Goal: Task Accomplishment & Management: Use online tool/utility

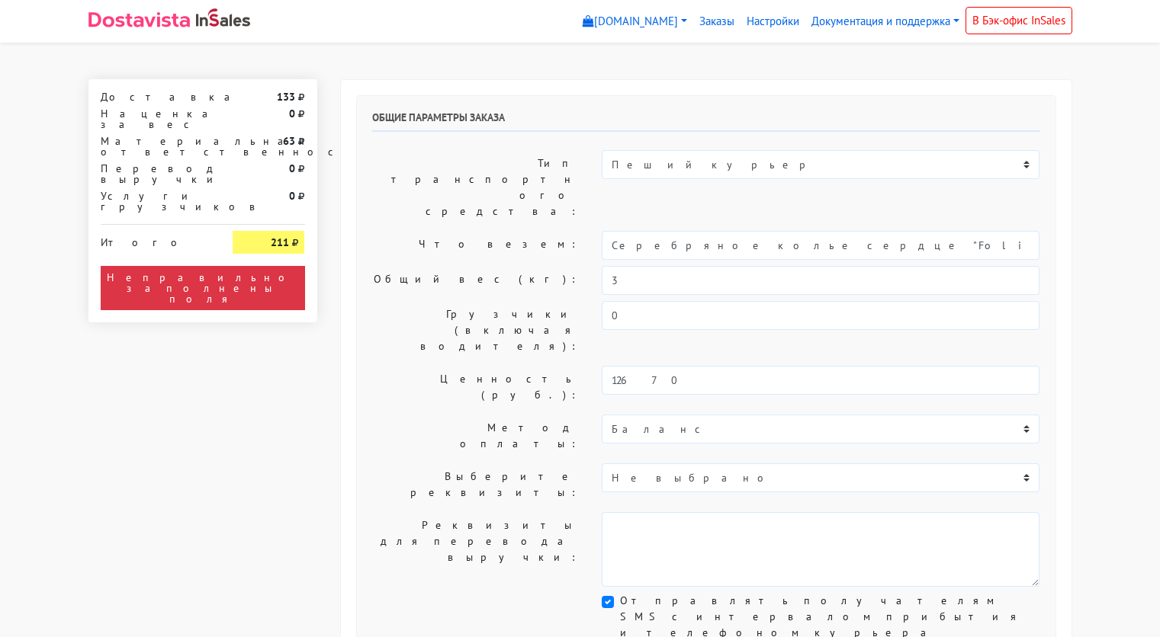
select select "11:00"
select select "21:00"
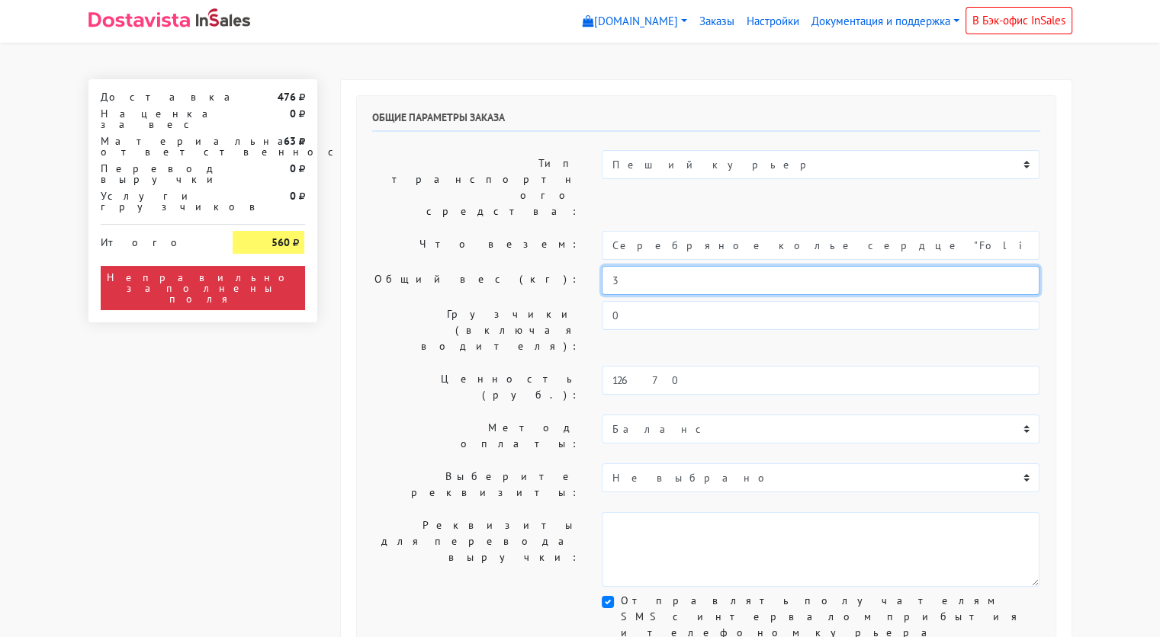
drag, startPoint x: 627, startPoint y: 227, endPoint x: 575, endPoint y: 239, distance: 54.0
click at [575, 266] on div "Общий вес (кг): 3" at bounding box center [706, 280] width 691 height 29
type input "0,4"
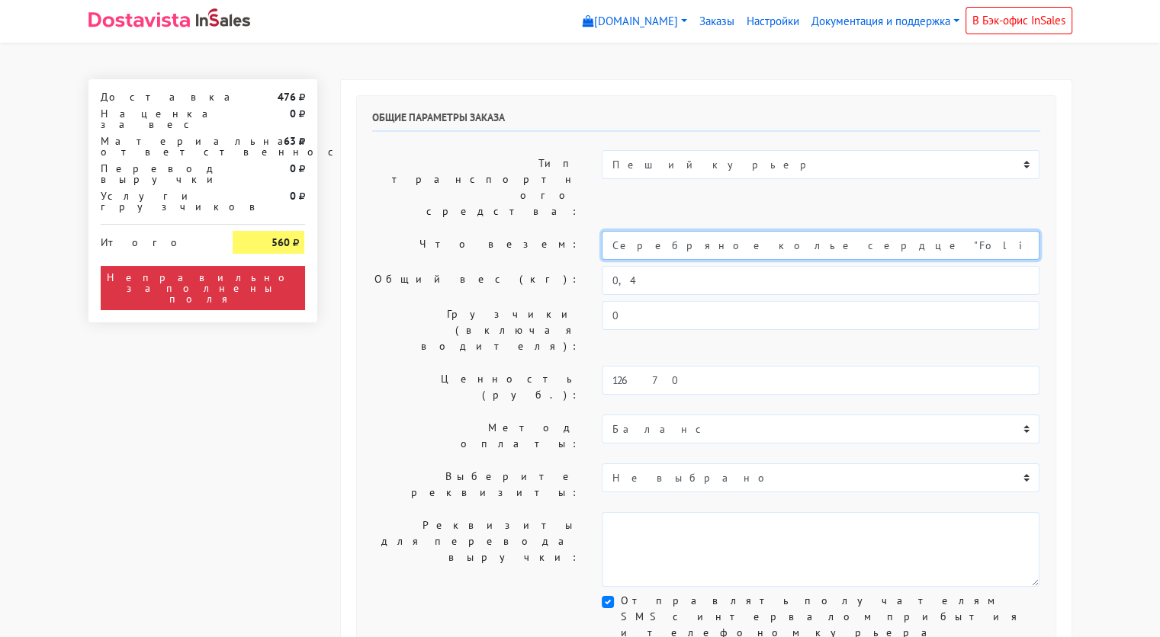
drag, startPoint x: 848, startPoint y: 201, endPoint x: 590, endPoint y: 201, distance: 257.7
click at [590, 231] on div "Серебряное колье сердце "Folio" (47 / -)" at bounding box center [820, 245] width 461 height 29
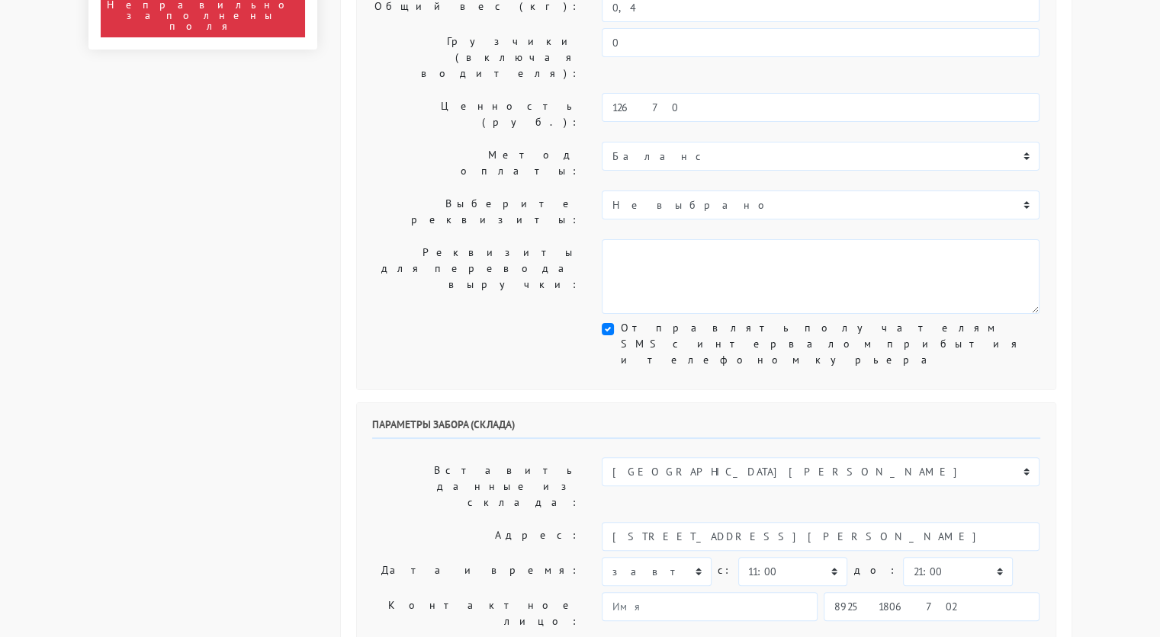
scroll to position [271, 0]
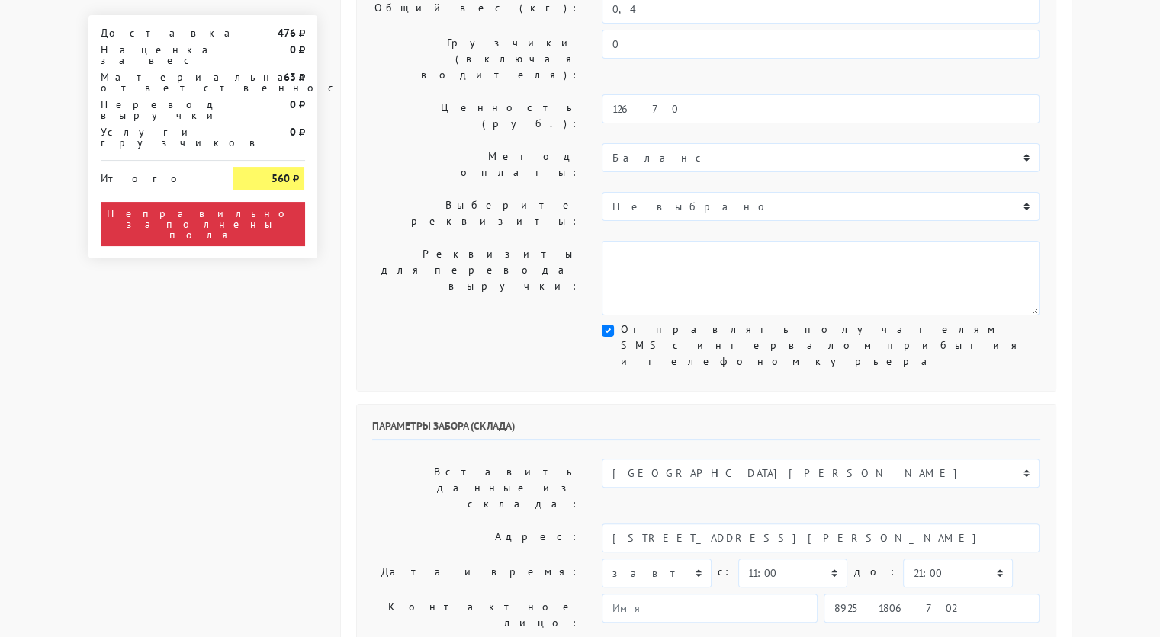
type input "украшения"
click at [761, 559] on select "00:00 00:30 01:00 01:30 02:00 02:30 03:00 03:30 04:00 04:30 05:00 05:30 06:00 0…" at bounding box center [792, 573] width 109 height 29
select select "10:00"
click at [738, 559] on select "00:00 00:30 01:00 01:30 02:00 02:30 03:00 03:30 04:00 04:30 05:00 05:30 06:00 0…" at bounding box center [792, 573] width 109 height 29
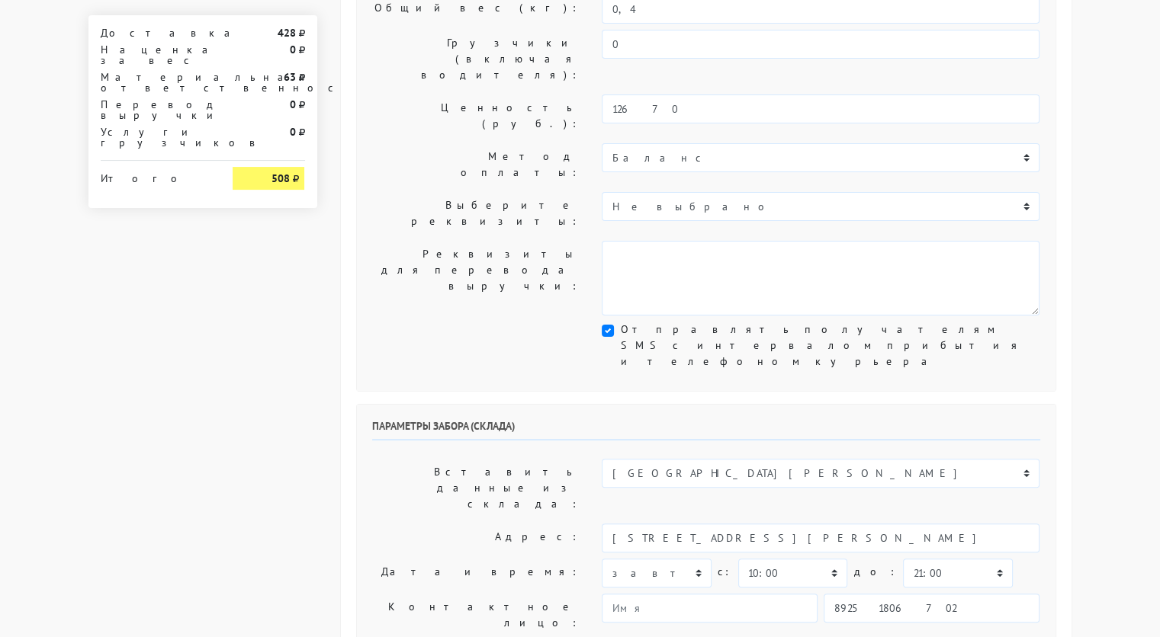
click at [895, 410] on div "Параметры забора (склада) Вставить данные из склада: Склад Москва Склад [GEOGRA…" at bounding box center [706, 596] width 698 height 383
click at [903, 559] on select "00:00 00:30 01:00 01:30 02:00 02:30 03:00 03:30 04:00 04:30 05:00 05:30 06:00 0…" at bounding box center [957, 573] width 109 height 29
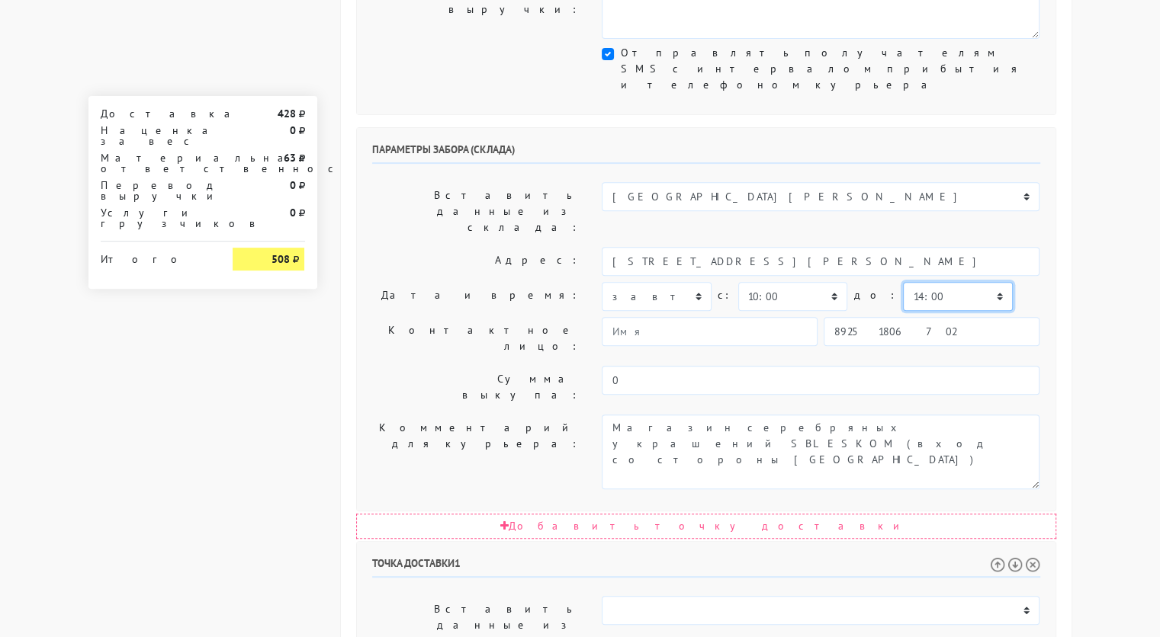
scroll to position [544, 0]
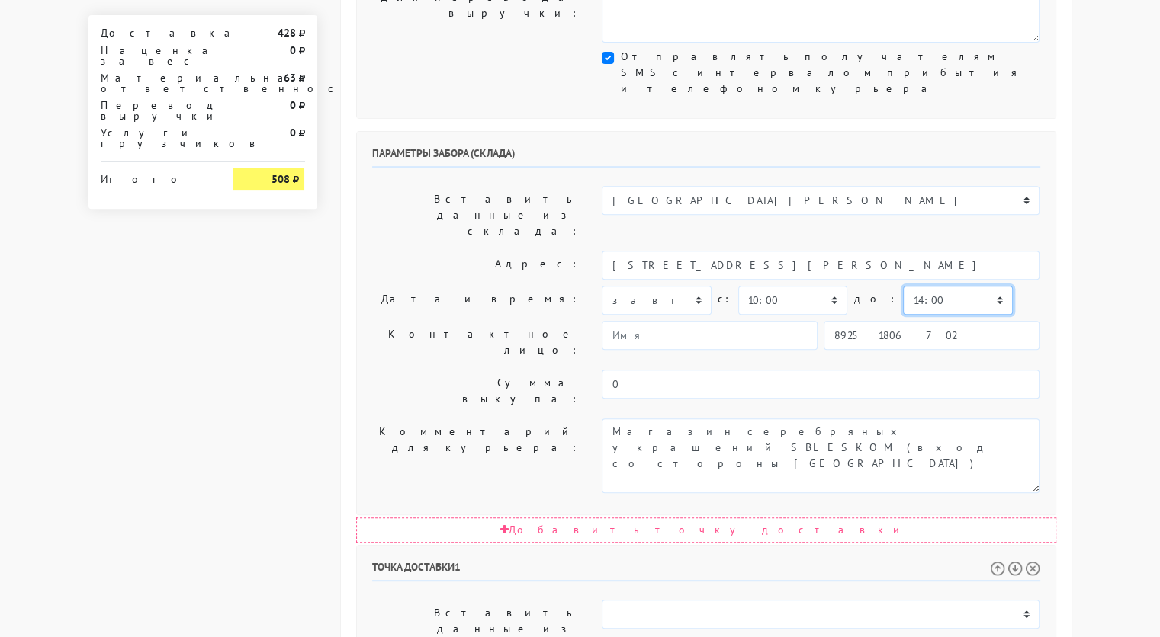
click at [912, 286] on select "00:00 00:30 01:00 01:30 02:00 02:30 03:00 03:30 04:00 04:30 05:00 05:30 06:00 0…" at bounding box center [957, 300] width 109 height 29
select select "11:00"
click at [903, 286] on select "00:00 00:30 01:00 01:30 02:00 02:30 03:00 03:30 04:00 04:30 05:00 05:30 06:00 0…" at bounding box center [957, 300] width 109 height 29
drag, startPoint x: 801, startPoint y: 566, endPoint x: 762, endPoint y: 549, distance: 42.3
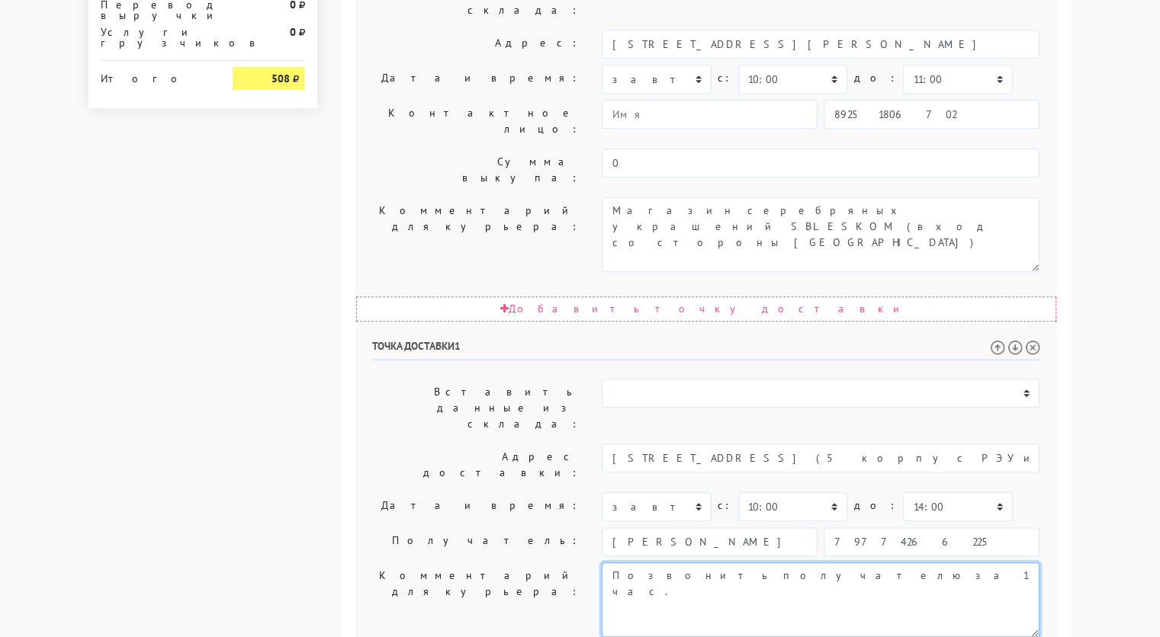
scroll to position [765, 0]
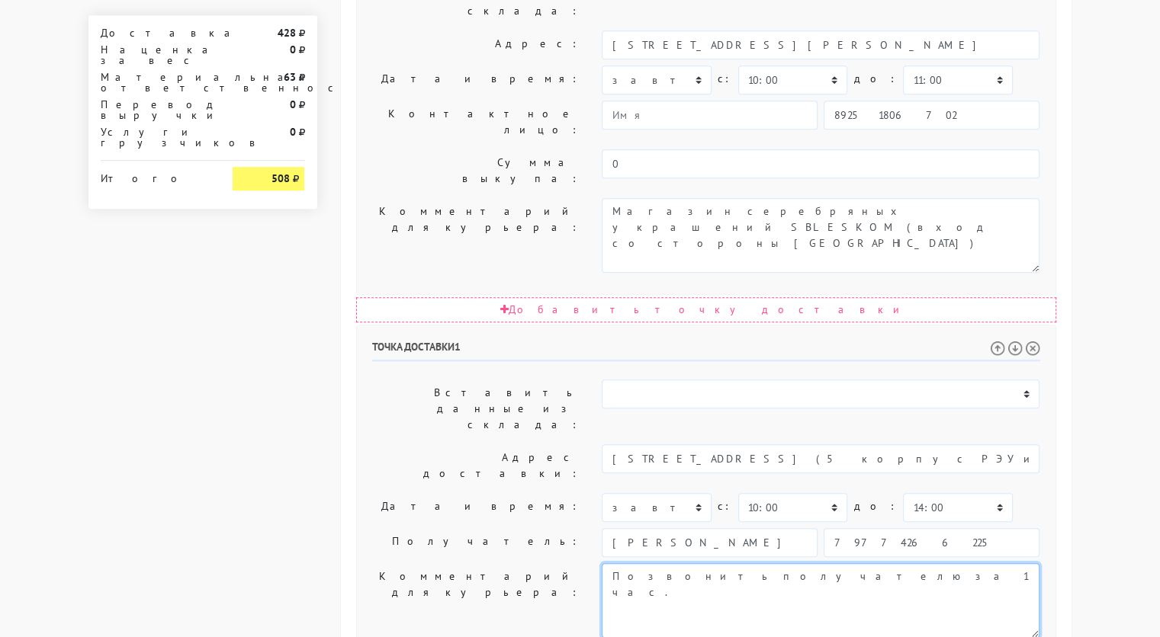
type textarea "Позвонить получателю за 1 час."
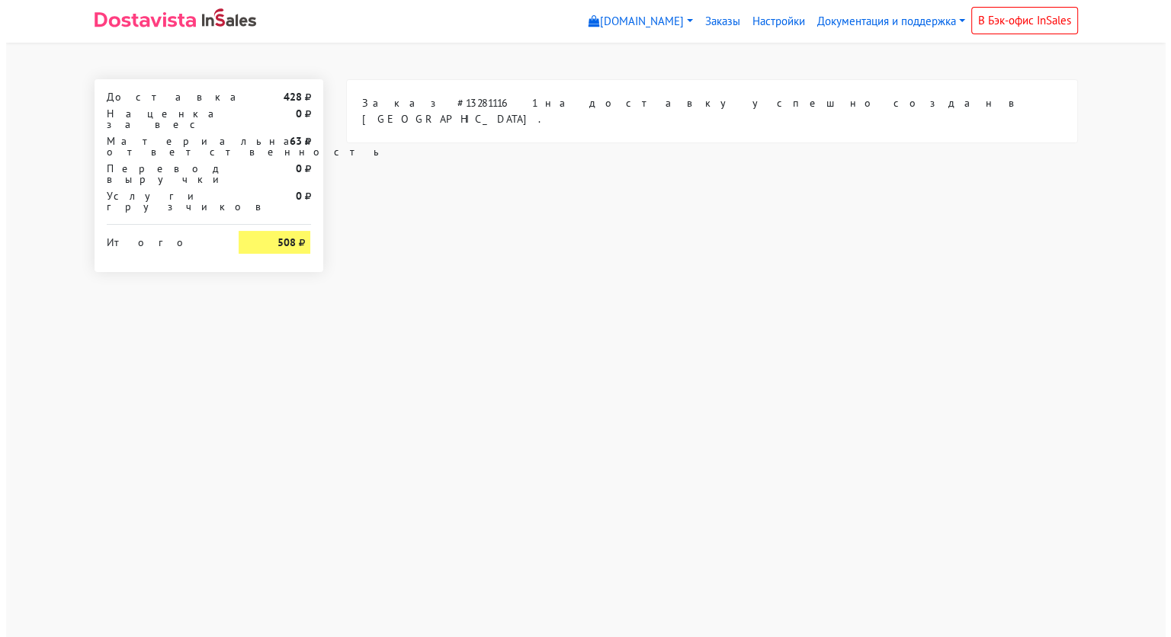
scroll to position [0, 0]
